Goal: Find specific page/section: Find specific page/section

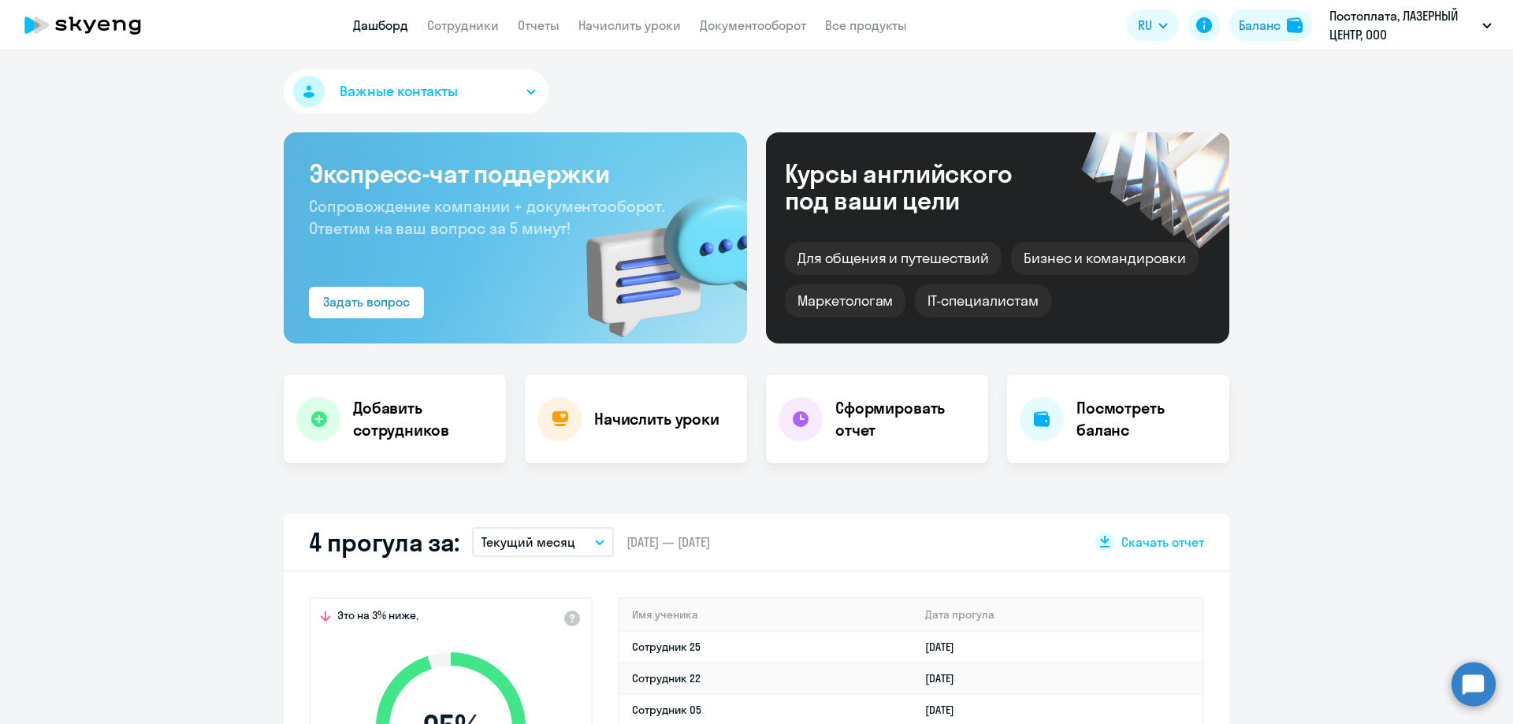
scroll to position [158, 0]
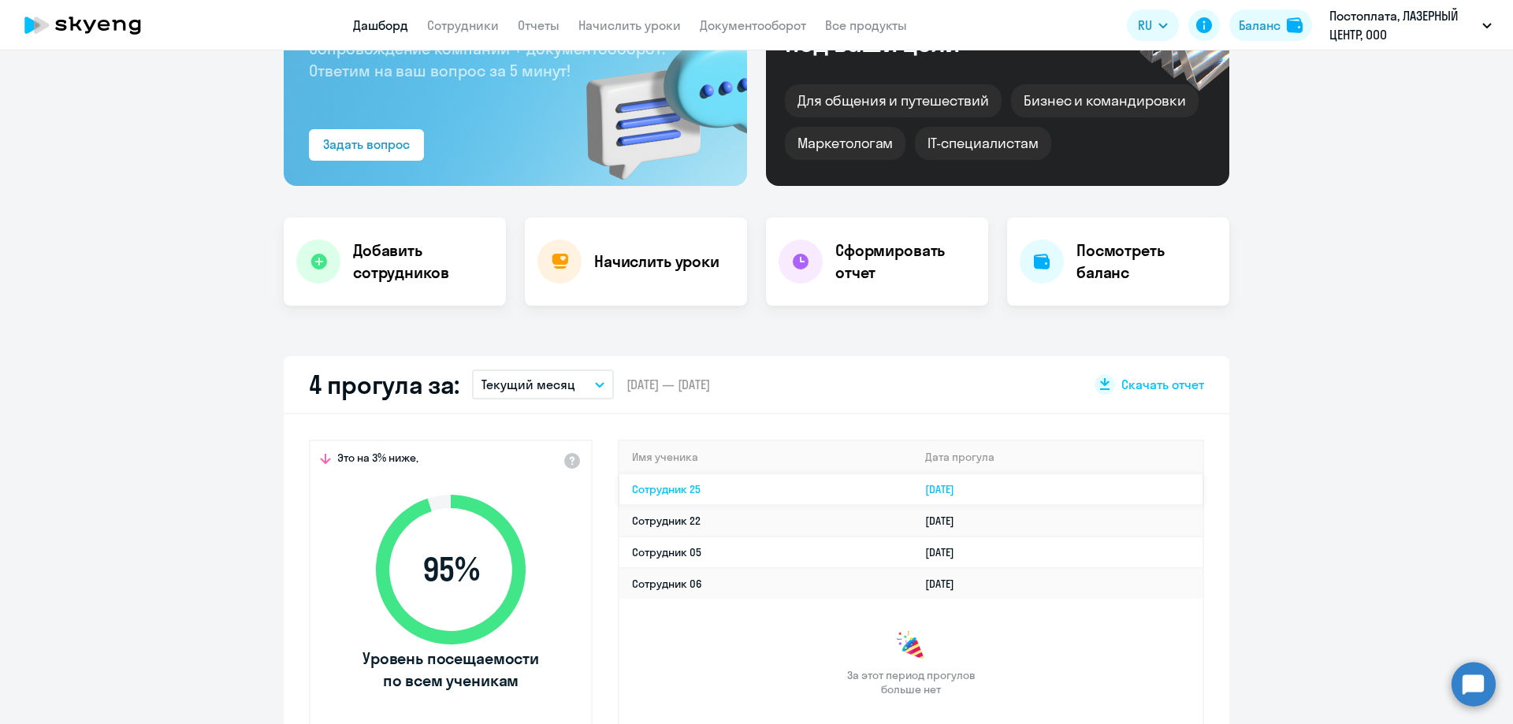
click at [708, 487] on td "Сотрудник 25" at bounding box center [765, 490] width 293 height 32
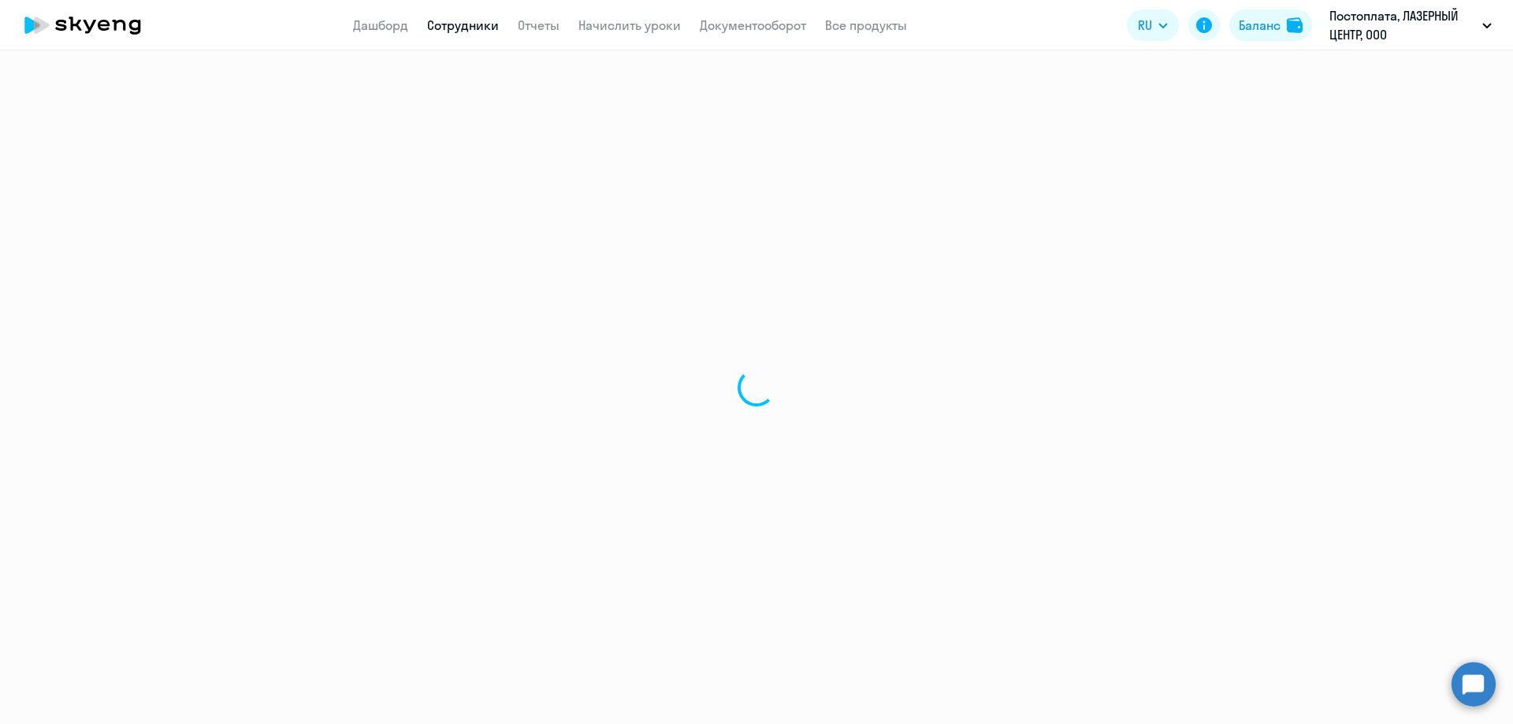
select select "english"
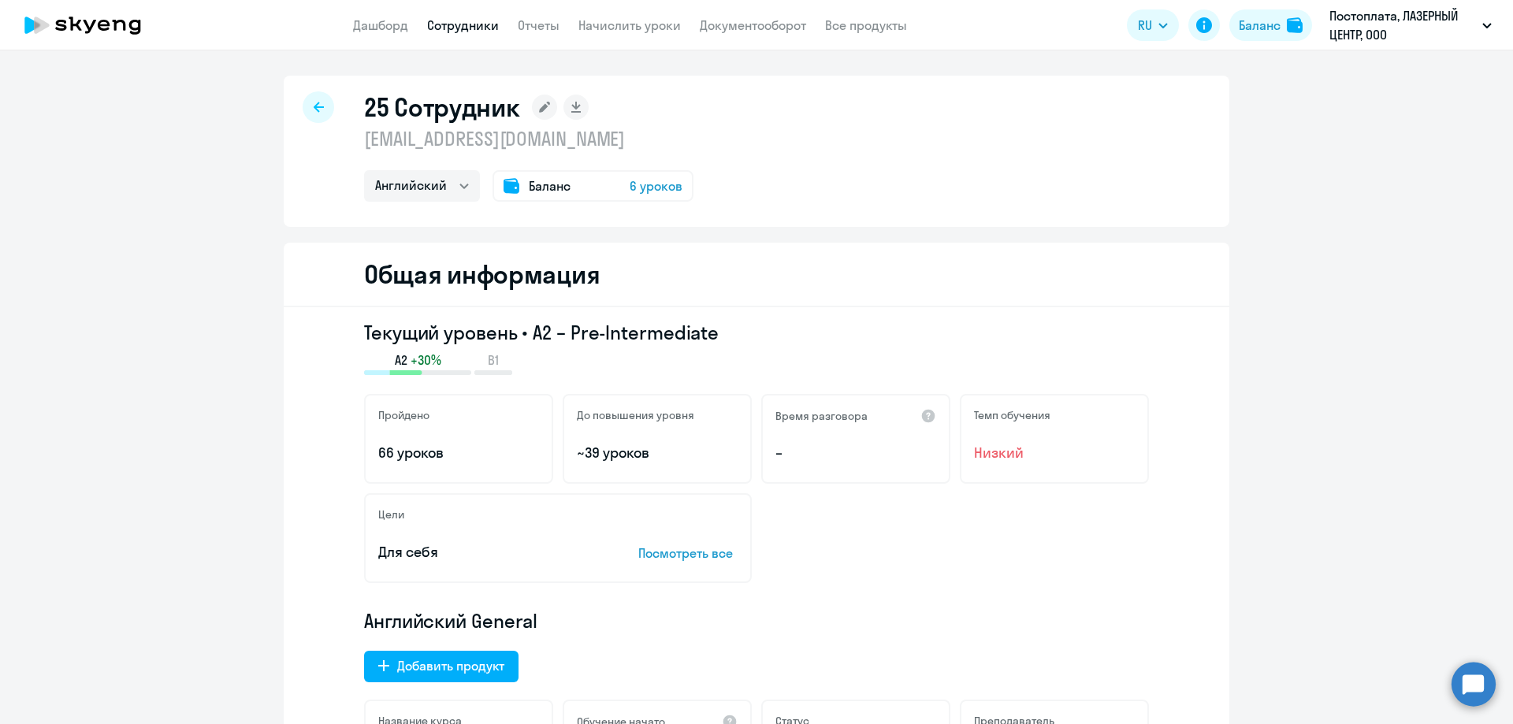
click at [311, 101] on div at bounding box center [319, 107] width 32 height 32
